Goal: Task Accomplishment & Management: Manage account settings

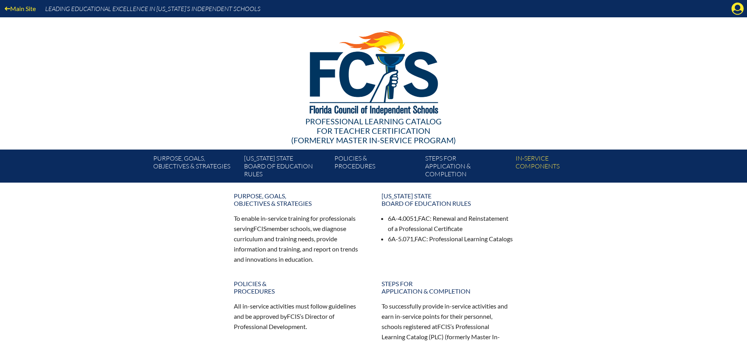
click at [735, 7] on icon at bounding box center [738, 9] width 12 height 12
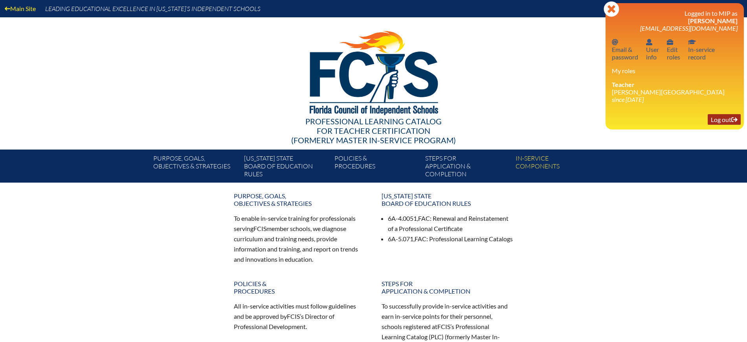
click at [720, 117] on link "Log out Log out" at bounding box center [724, 119] width 33 height 11
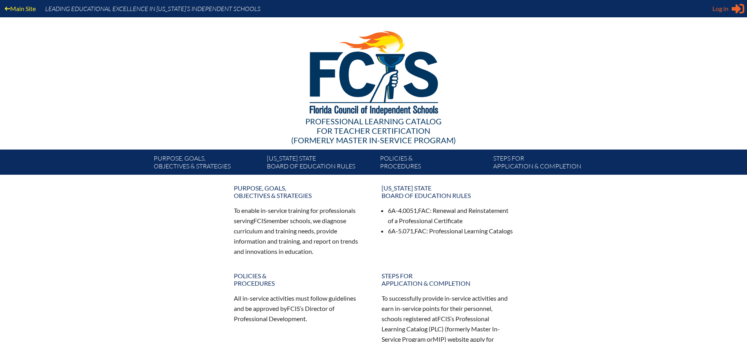
type input "[EMAIL_ADDRESS][DOMAIN_NAME]"
click at [723, 12] on span "Log in" at bounding box center [721, 8] width 16 height 9
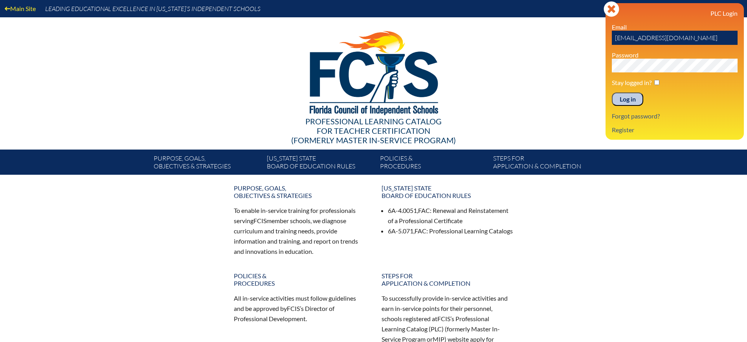
click at [630, 103] on input "Log in" at bounding box center [627, 98] width 31 height 13
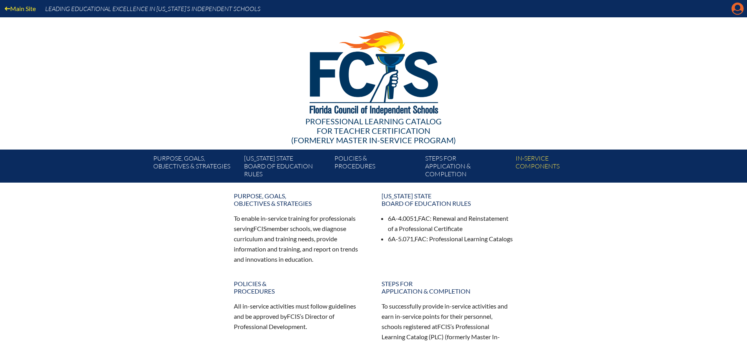
click at [736, 4] on icon at bounding box center [738, 9] width 12 height 12
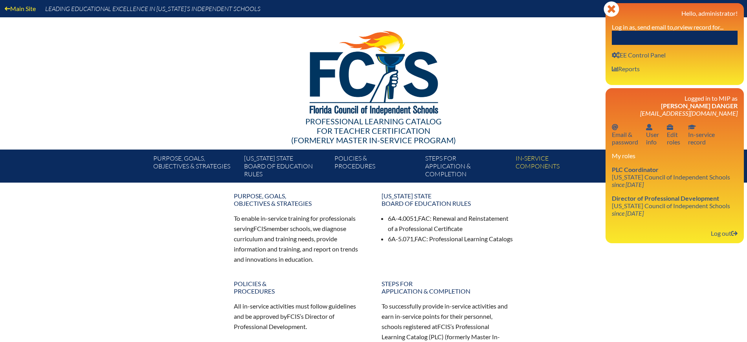
click at [716, 28] on label "Log in as, send email to, or view record for..." at bounding box center [668, 26] width 112 height 7
click at [714, 33] on input "text" at bounding box center [675, 38] width 126 height 14
paste input "Design Thinking PD"
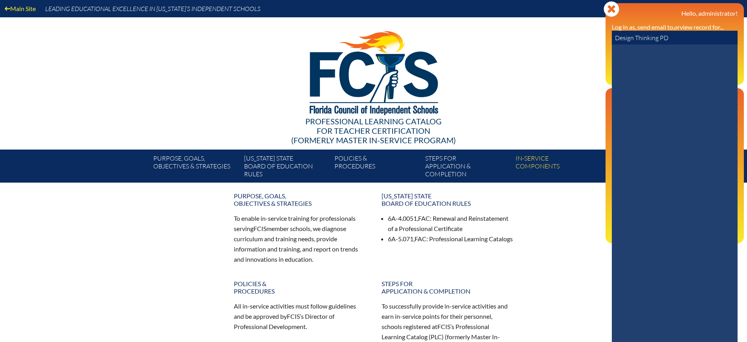
type input "Design Thinking PD"
click at [570, 57] on div at bounding box center [373, 71] width 453 height 108
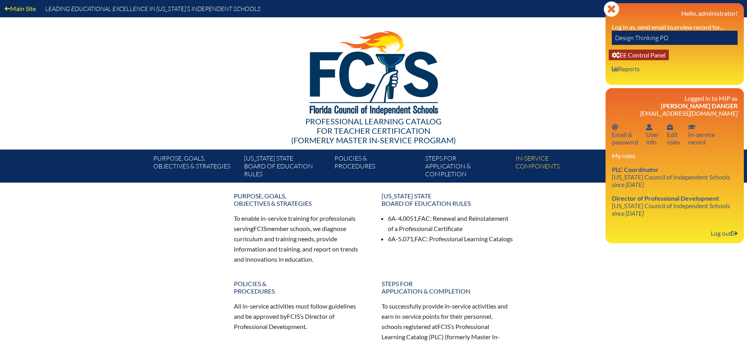
click at [634, 55] on link "User info EE Control Panel" at bounding box center [639, 55] width 60 height 11
